Goal: Information Seeking & Learning: Learn about a topic

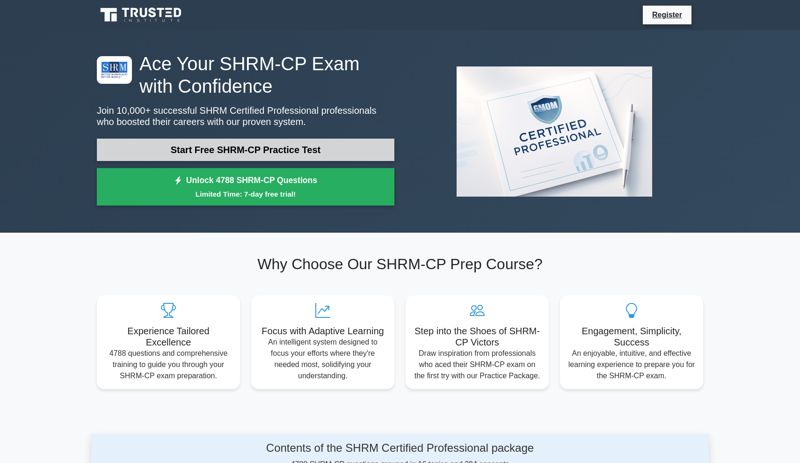
click at [273, 145] on link "Start Free SHRM-CP Practice Test" at bounding box center [246, 149] width 298 height 22
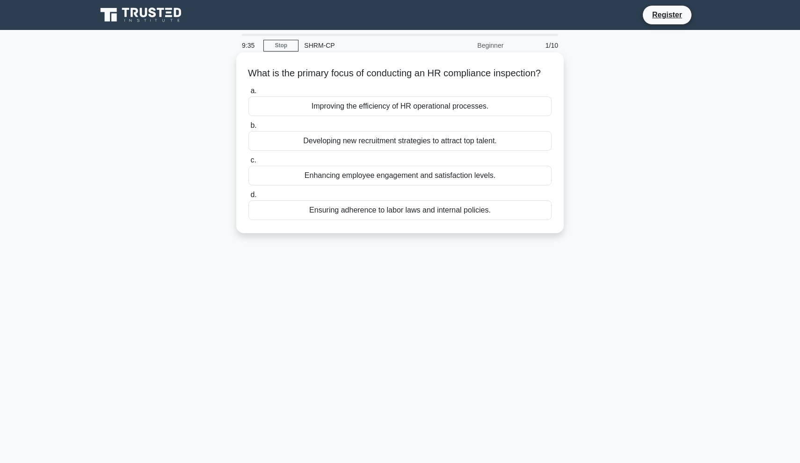
click at [429, 220] on div "Ensuring adherence to labor laws and internal policies." at bounding box center [399, 210] width 303 height 20
click at [248, 198] on input "d. Ensuring adherence to labor laws and internal policies." at bounding box center [248, 195] width 0 height 6
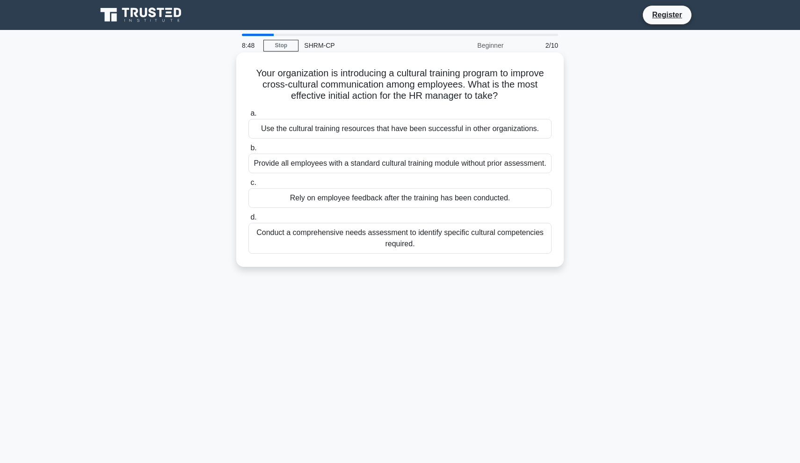
click at [463, 239] on div "Conduct a comprehensive needs assessment to identify specific cultural competen…" at bounding box center [399, 238] width 303 height 31
click at [248, 220] on input "d. Conduct a comprehensive needs assessment to identify specific cultural compe…" at bounding box center [248, 217] width 0 height 6
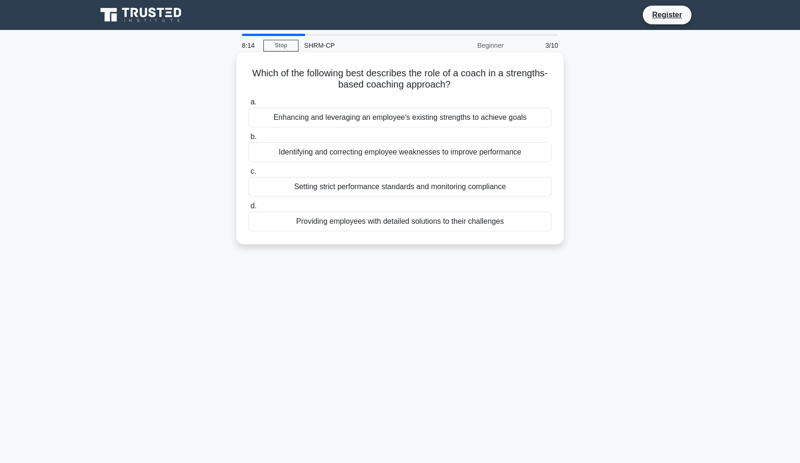
click at [416, 114] on div "Enhancing and leveraging an employee's existing strengths to achieve goals" at bounding box center [399, 118] width 303 height 20
click at [248, 105] on input "a. Enhancing and leveraging an employee's existing strengths to achieve goals" at bounding box center [248, 102] width 0 height 6
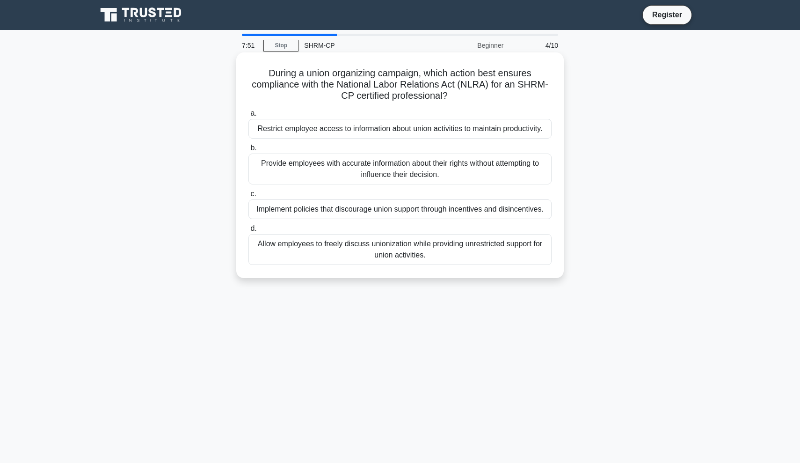
click at [387, 171] on div "Provide employees with accurate information about their rights without attempti…" at bounding box center [399, 168] width 303 height 31
click at [248, 151] on input "b. Provide employees with accurate information about their rights without attem…" at bounding box center [248, 148] width 0 height 6
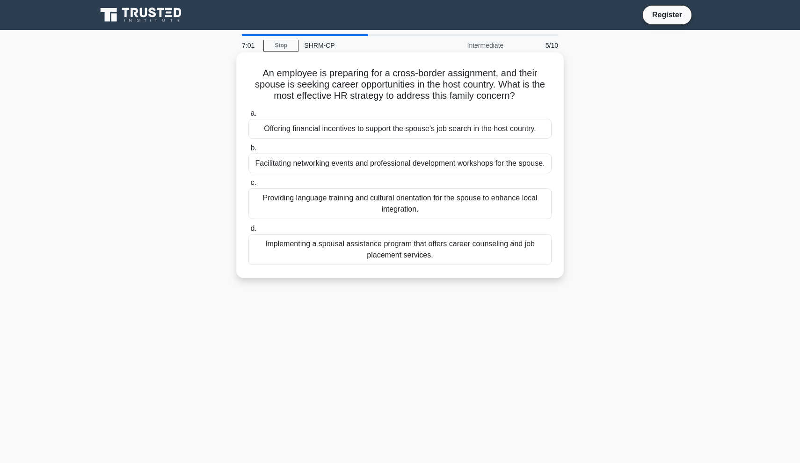
click at [418, 210] on div "Providing language training and cultural orientation for the spouse to enhance …" at bounding box center [399, 203] width 303 height 31
click at [248, 186] on input "c. Providing language training and cultural orientation for the spouse to enhan…" at bounding box center [248, 183] width 0 height 6
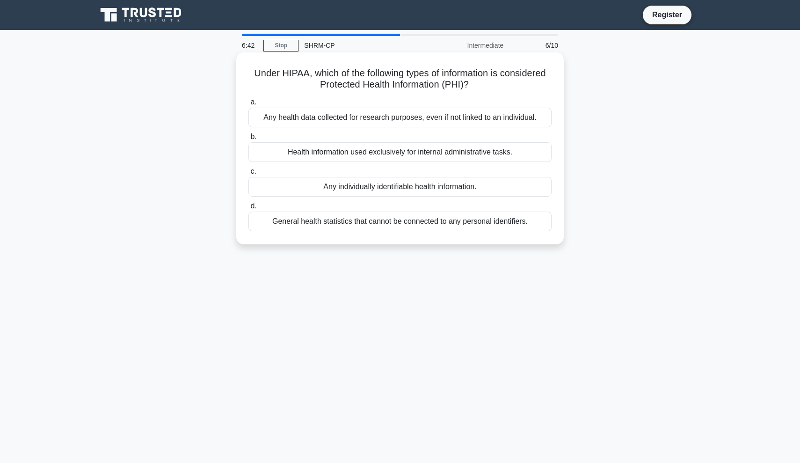
click at [471, 151] on div "Health information used exclusively for internal administrative tasks." at bounding box center [399, 152] width 303 height 20
click at [248, 140] on input "b. Health information used exclusively for internal administrative tasks." at bounding box center [248, 137] width 0 height 6
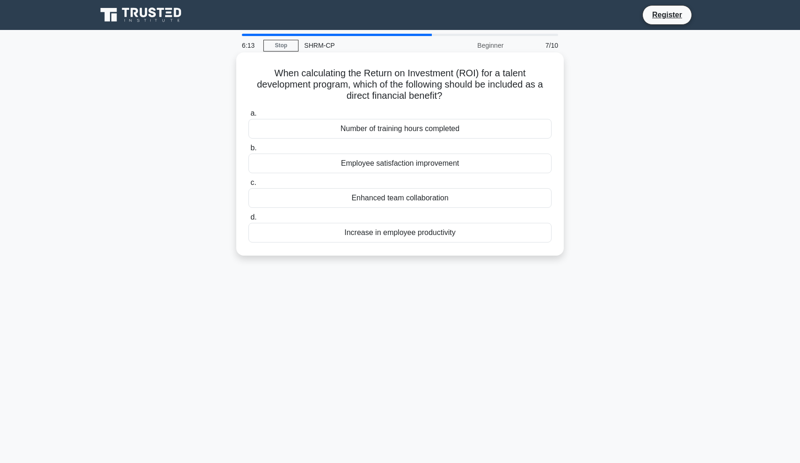
click at [391, 237] on div "Increase in employee productivity" at bounding box center [399, 233] width 303 height 20
click at [248, 220] on input "d. Increase in employee productivity" at bounding box center [248, 217] width 0 height 6
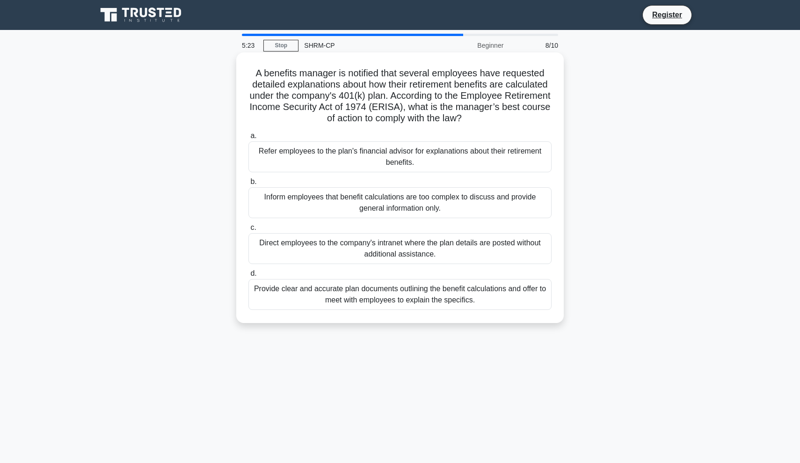
click at [362, 153] on div "Refer employees to the plan's financial advisor for explanations about their re…" at bounding box center [399, 156] width 303 height 31
click at [248, 139] on input "a. Refer employees to the plan's financial advisor for explanations about their…" at bounding box center [248, 136] width 0 height 6
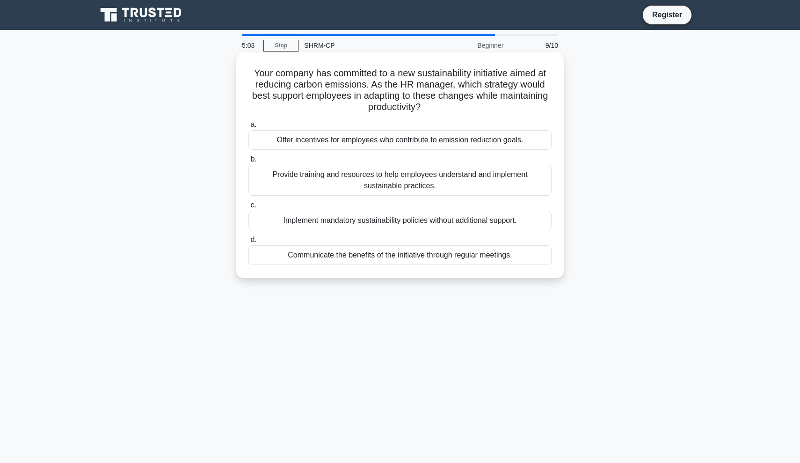
click at [427, 179] on div "Provide training and resources to help employees understand and implement susta…" at bounding box center [399, 180] width 303 height 31
click at [248, 162] on input "b. Provide training and resources to help employees understand and implement su…" at bounding box center [248, 159] width 0 height 6
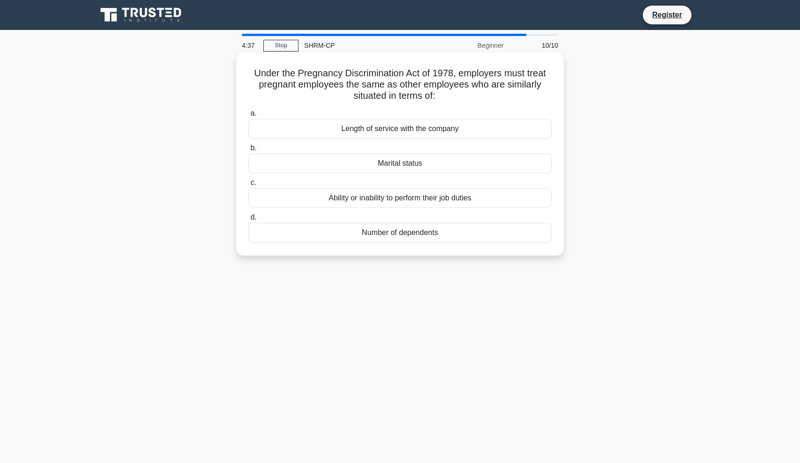
click at [406, 193] on div "Ability or inability to perform their job duties" at bounding box center [399, 198] width 303 height 20
click at [248, 186] on input "c. Ability or inability to perform their job duties" at bounding box center [248, 183] width 0 height 6
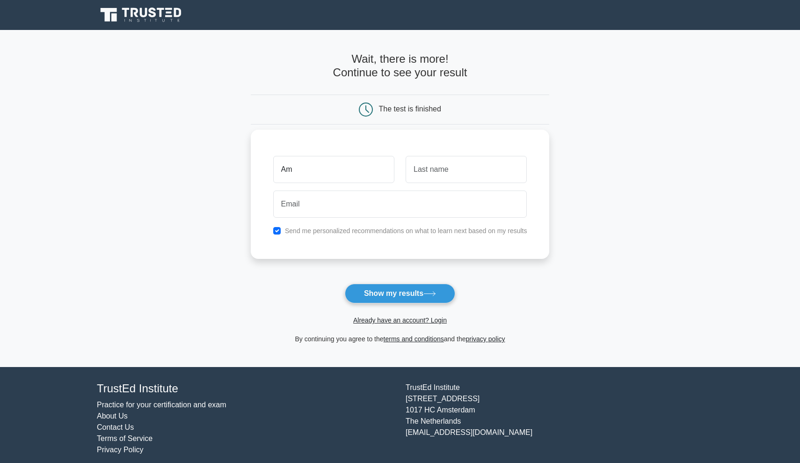
type input "A"
type input "khoulah"
type input "amna"
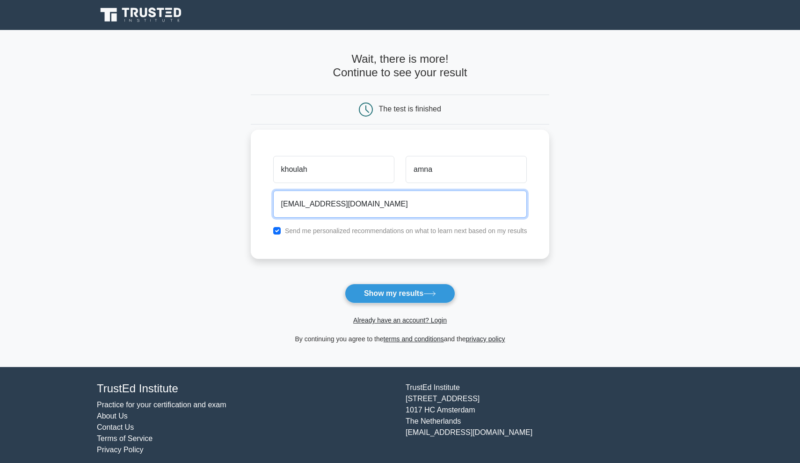
type input "[EMAIL_ADDRESS][DOMAIN_NAME]"
click at [276, 230] on input "checkbox" at bounding box center [276, 230] width 7 height 7
checkbox input "false"
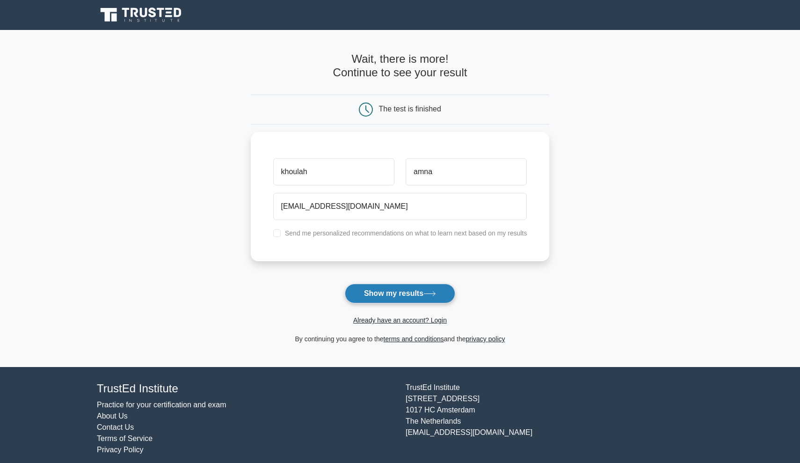
click at [367, 296] on button "Show my results" at bounding box center [400, 294] width 110 height 20
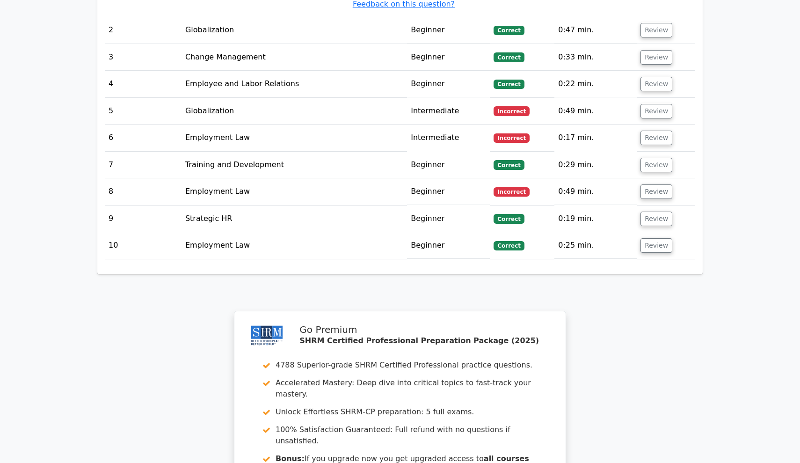
scroll to position [1134, 0]
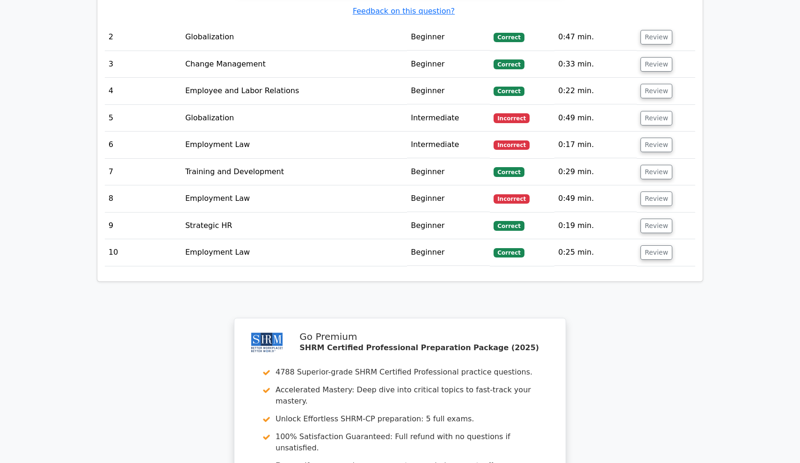
click at [430, 185] on td "Beginner" at bounding box center [448, 198] width 83 height 27
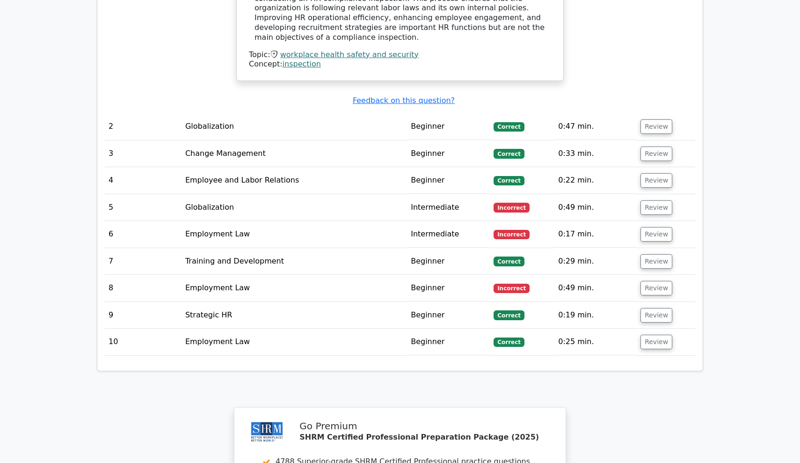
scroll to position [1044, 0]
click at [647, 201] on button "Review" at bounding box center [656, 208] width 32 height 15
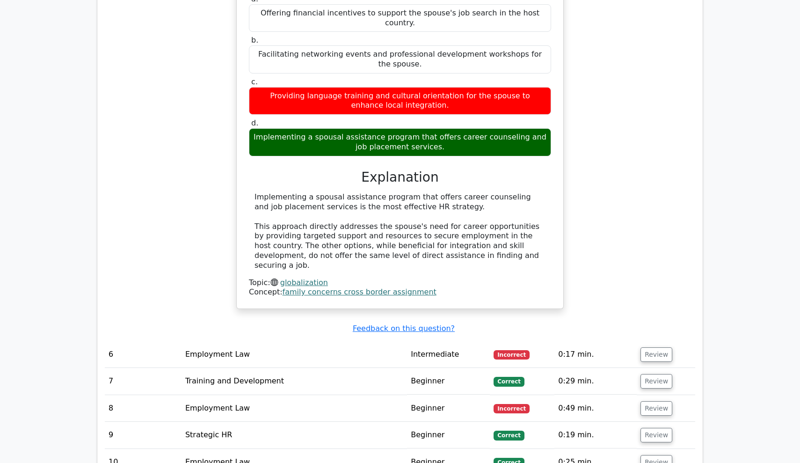
scroll to position [1338, 0]
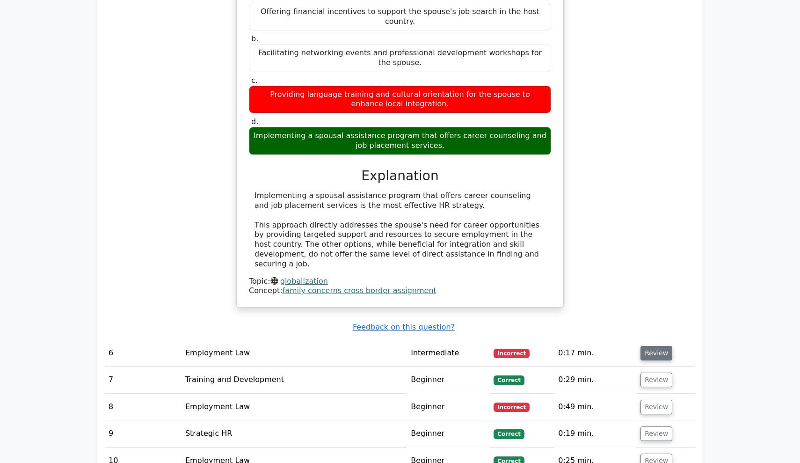
click at [649, 346] on button "Review" at bounding box center [656, 353] width 32 height 15
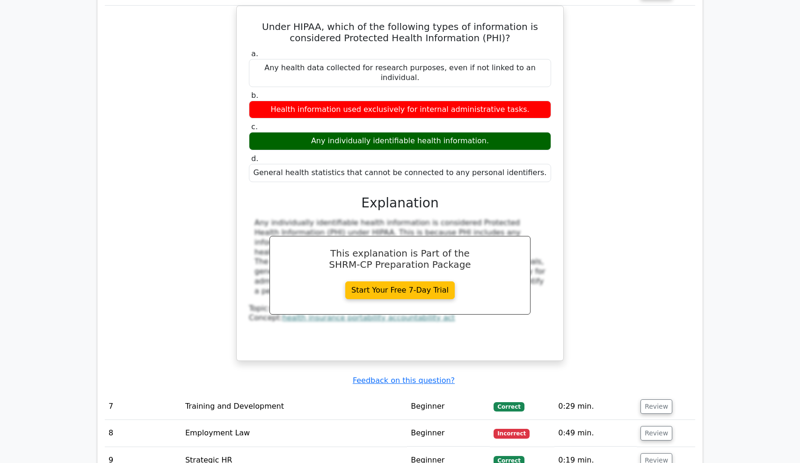
scroll to position [1700, 0]
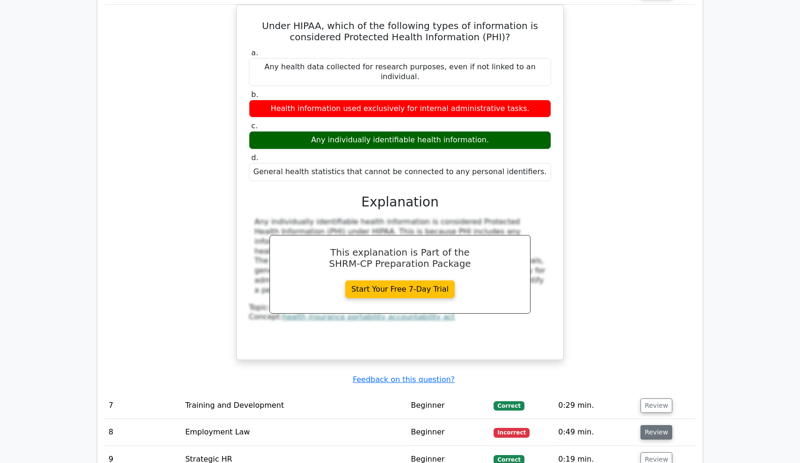
click at [657, 425] on button "Review" at bounding box center [656, 432] width 32 height 15
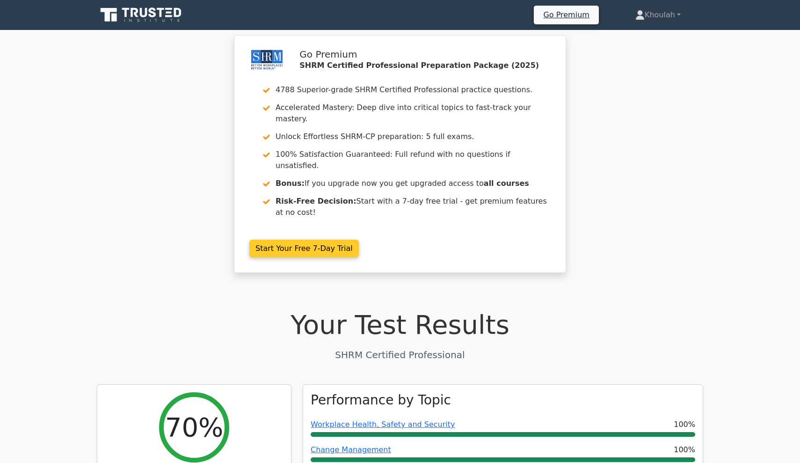
scroll to position [0, 0]
